Goal: Transaction & Acquisition: Purchase product/service

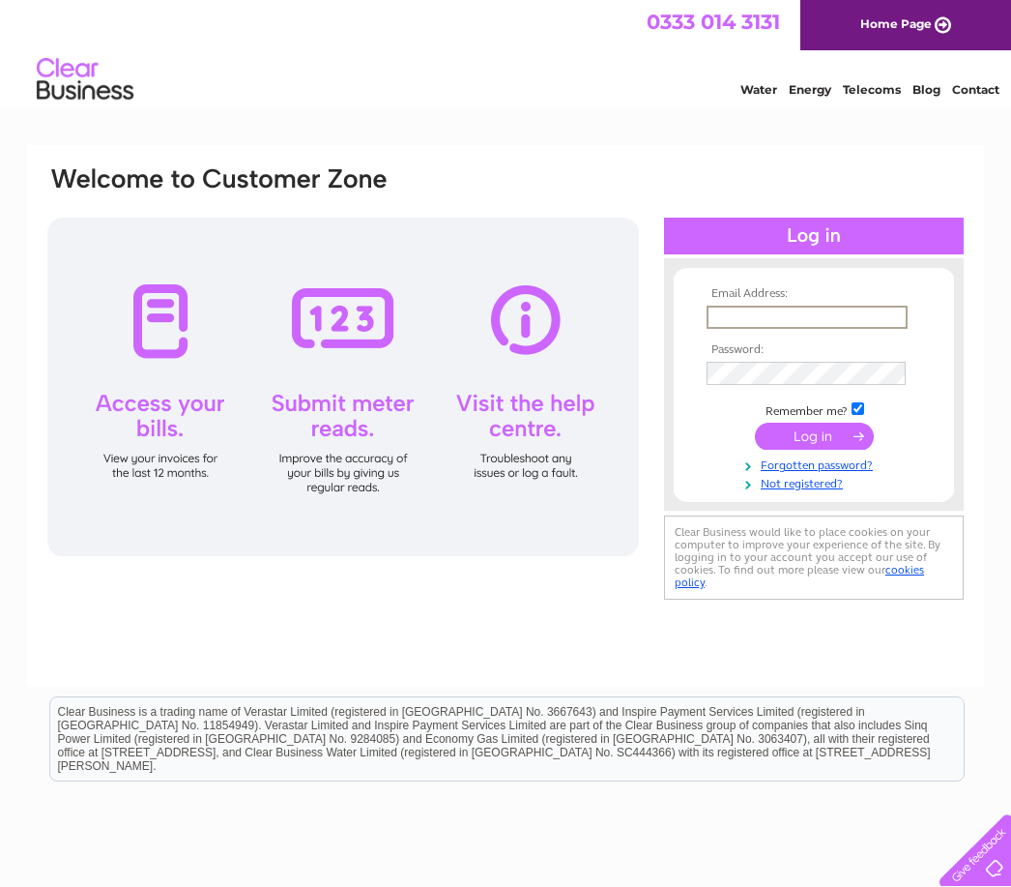
type input "[EMAIL_ADDRESS][DOMAIN_NAME]"
click at [814, 437] on input "submit" at bounding box center [814, 436] width 119 height 27
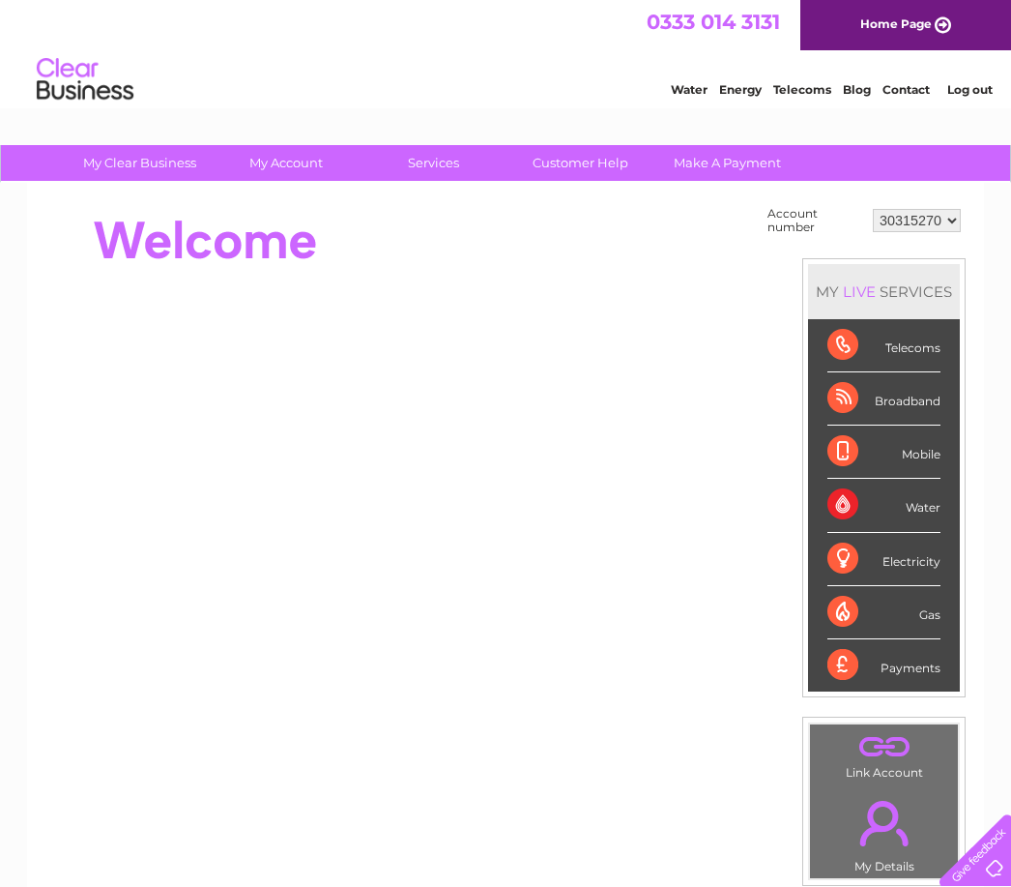
click at [825, 441] on li "Mobile" at bounding box center [884, 451] width 152 height 53
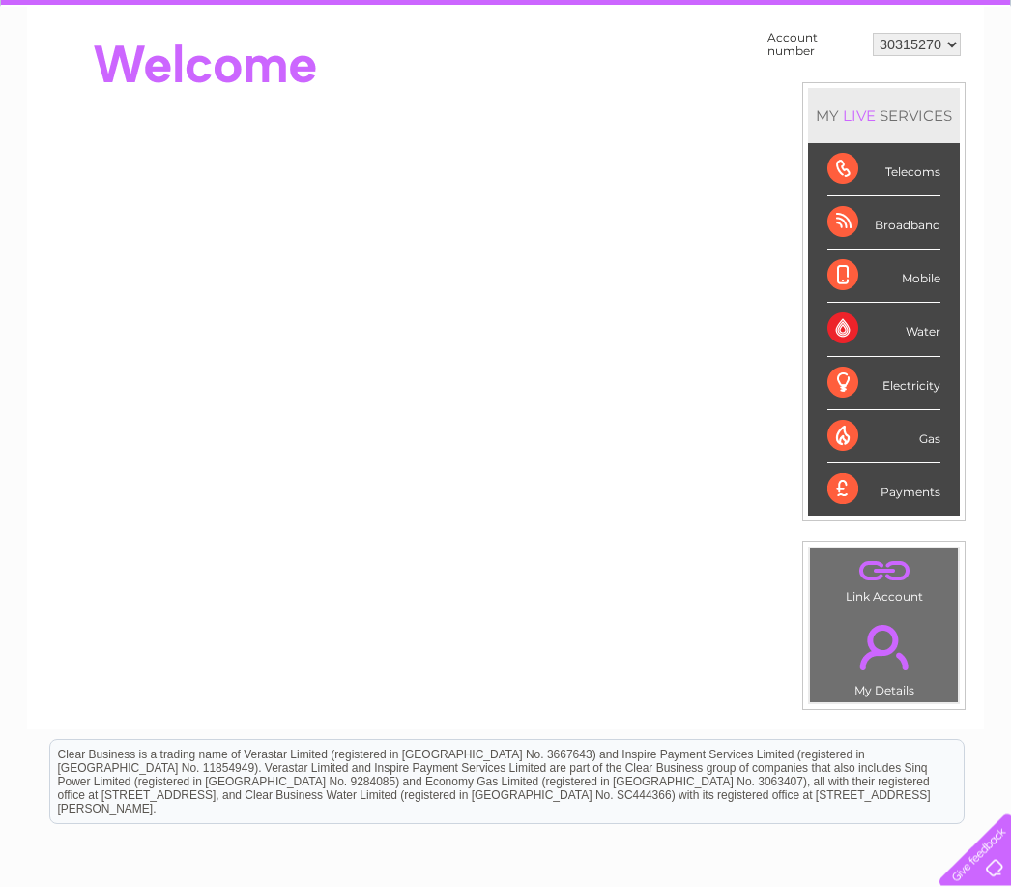
scroll to position [173, 0]
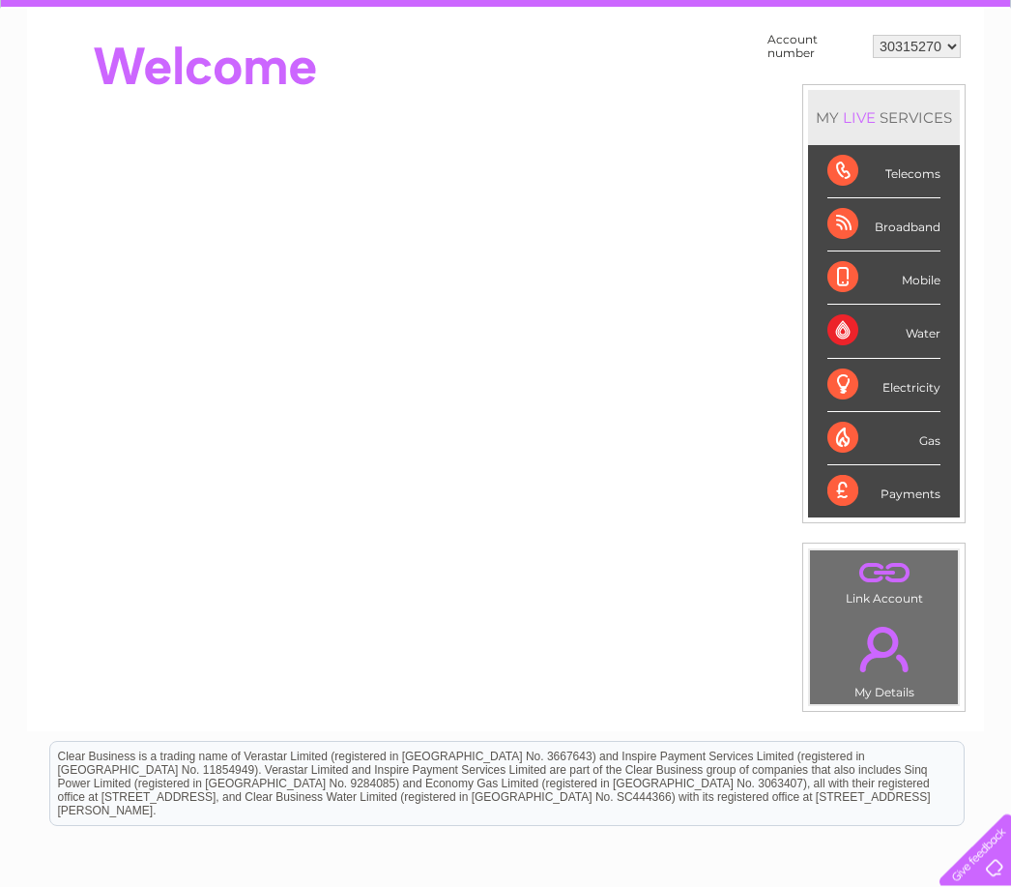
click at [910, 223] on div "Broadband" at bounding box center [884, 225] width 113 height 53
click at [864, 221] on div "Broadband" at bounding box center [884, 225] width 113 height 53
click at [861, 227] on div "Broadband" at bounding box center [884, 225] width 113 height 53
click at [883, 583] on link "." at bounding box center [884, 573] width 138 height 34
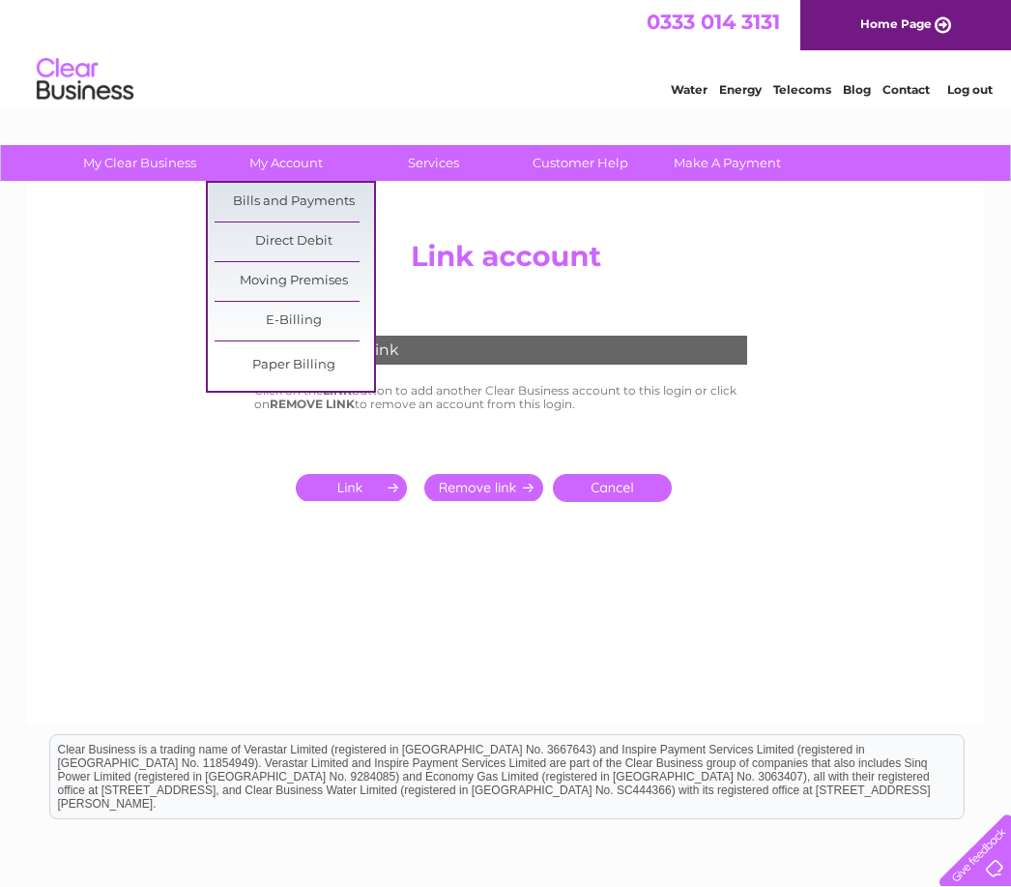
click at [319, 198] on link "Bills and Payments" at bounding box center [295, 202] width 160 height 39
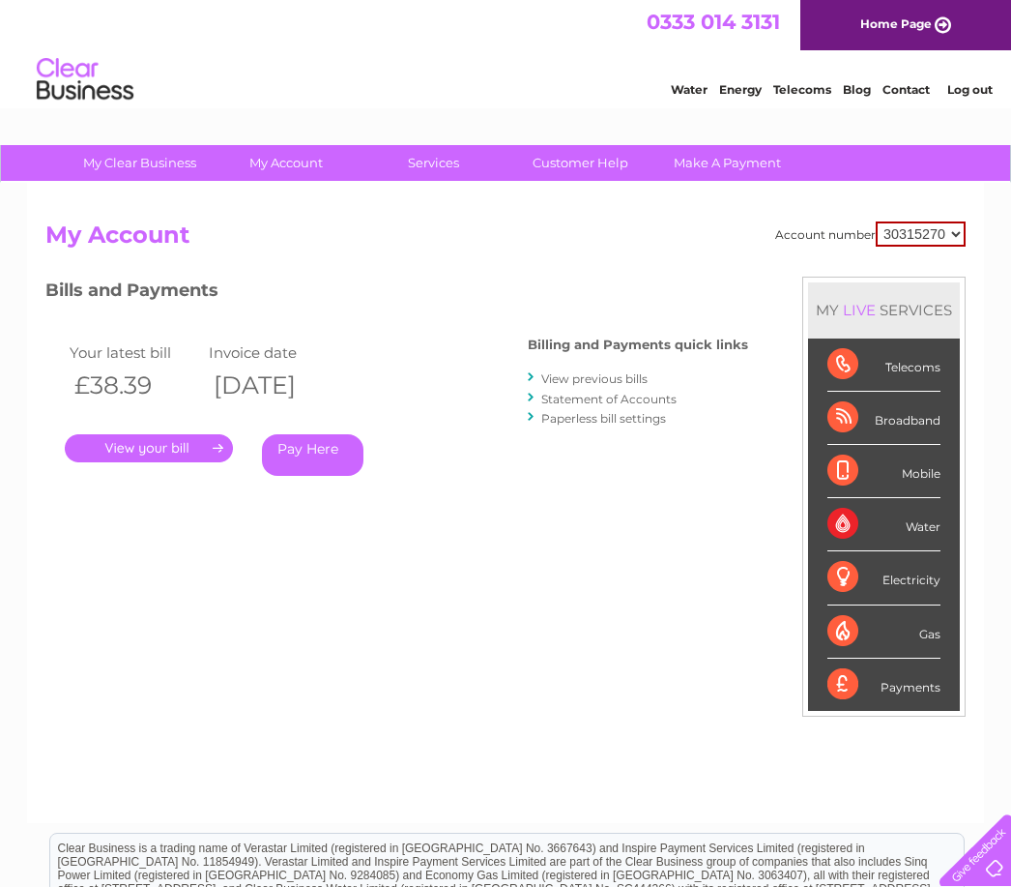
click at [192, 450] on link "." at bounding box center [149, 448] width 168 height 28
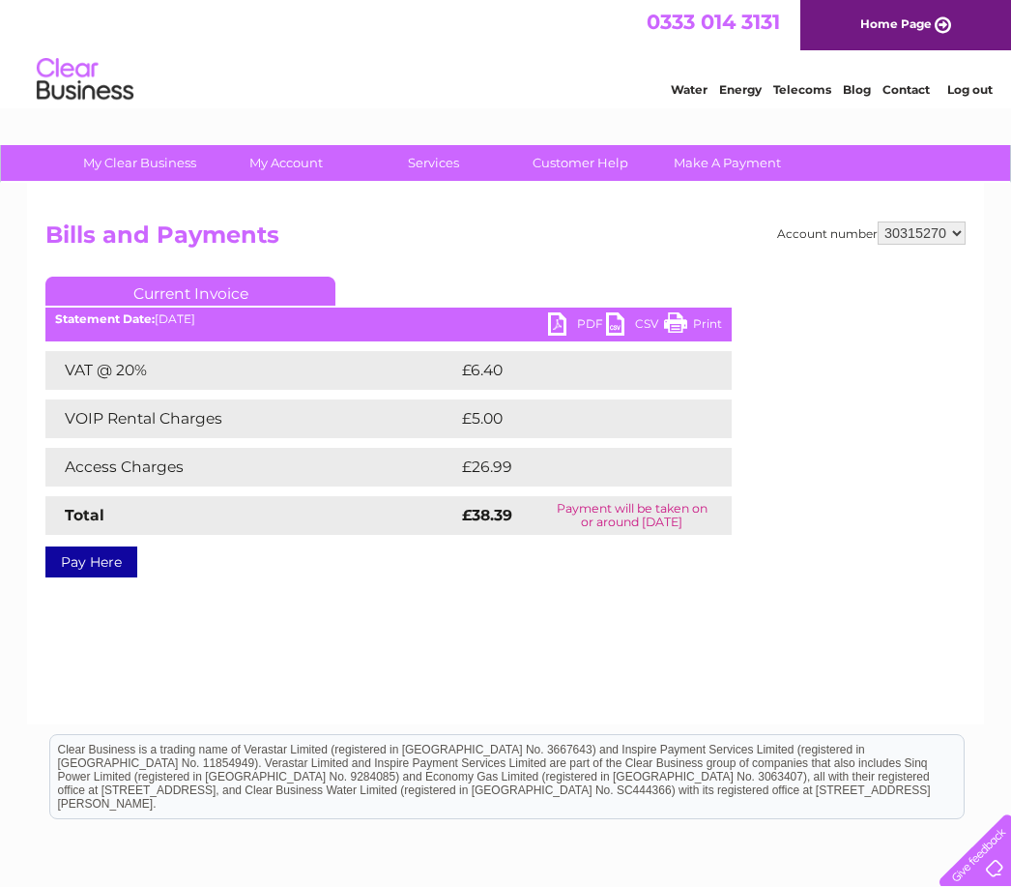
click at [121, 566] on link "Pay Here" at bounding box center [91, 561] width 92 height 31
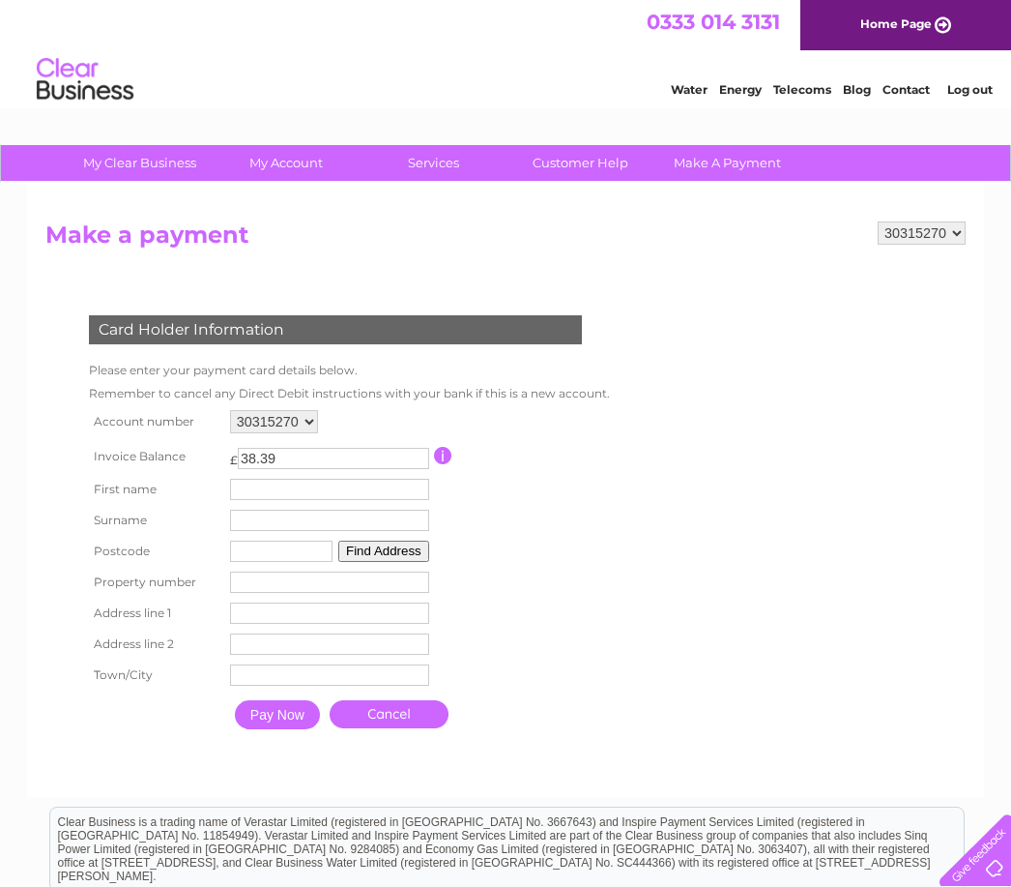
click at [432, 728] on link "Cancel" at bounding box center [389, 714] width 119 height 28
